Goal: Information Seeking & Learning: Learn about a topic

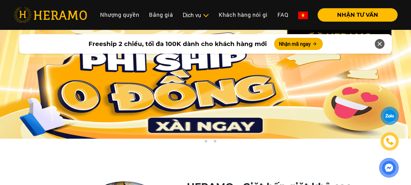
click at [385, 167] on img at bounding box center [389, 168] width 16 height 16
click at [391, 113] on div at bounding box center [389, 115] width 15 height 15
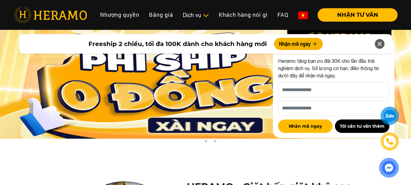
click at [236, 102] on img at bounding box center [205, 84] width 411 height 109
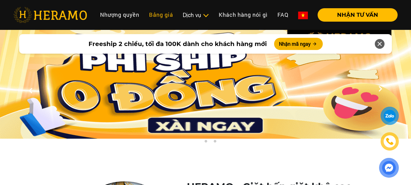
click at [158, 15] on link "Bảng giá" at bounding box center [161, 14] width 34 height 13
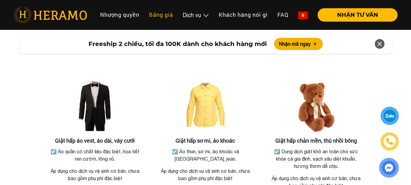
click at [158, 15] on link "Bảng giá" at bounding box center [161, 14] width 34 height 13
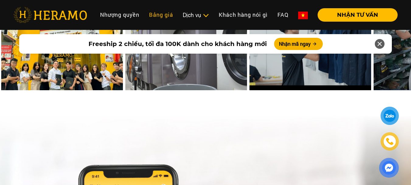
scroll to position [2761, 0]
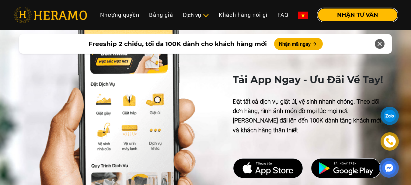
click at [360, 14] on button "NHẬN TƯ VẤN" at bounding box center [358, 14] width 80 height 13
